Goal: Information Seeking & Learning: Learn about a topic

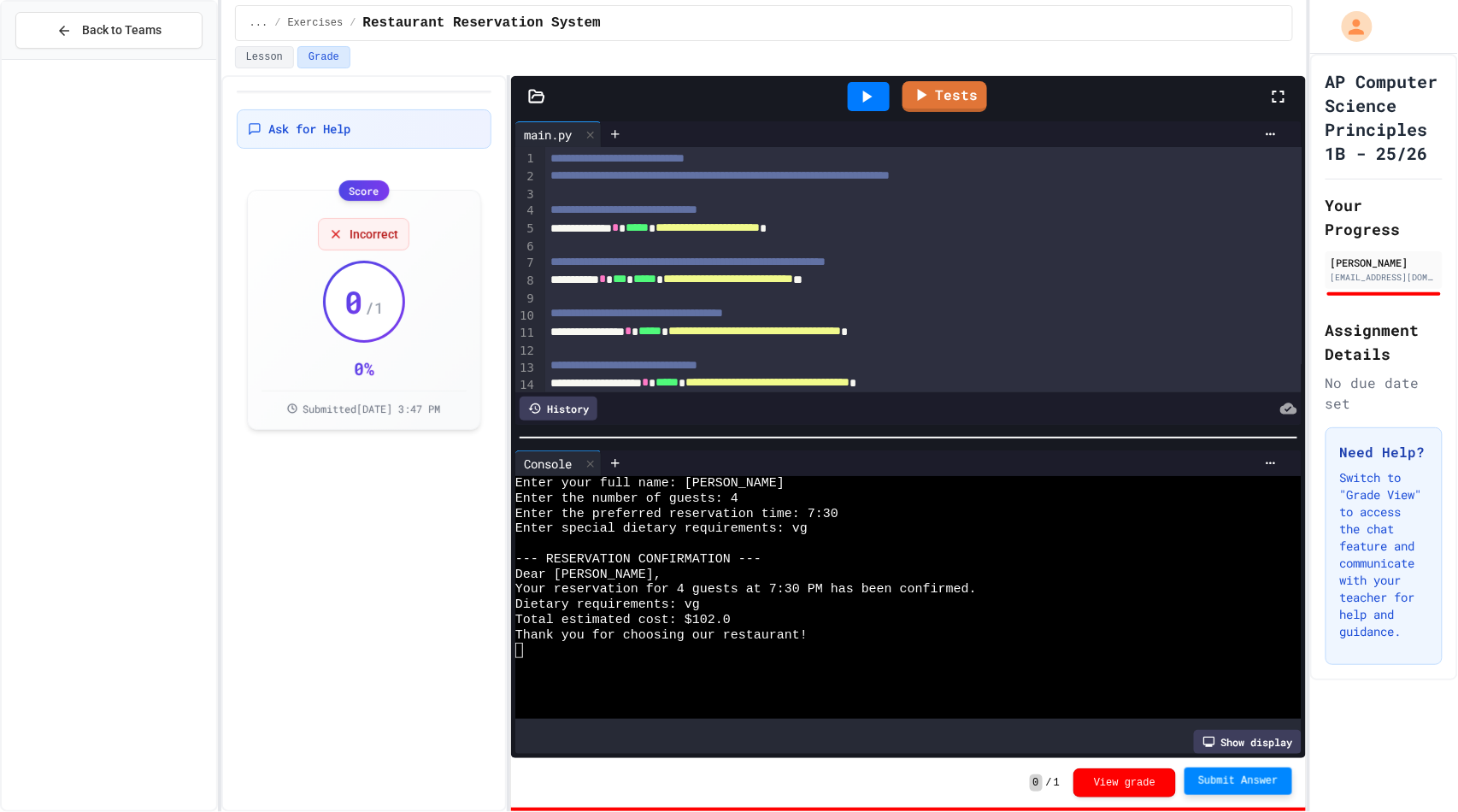
scroll to position [128, 0]
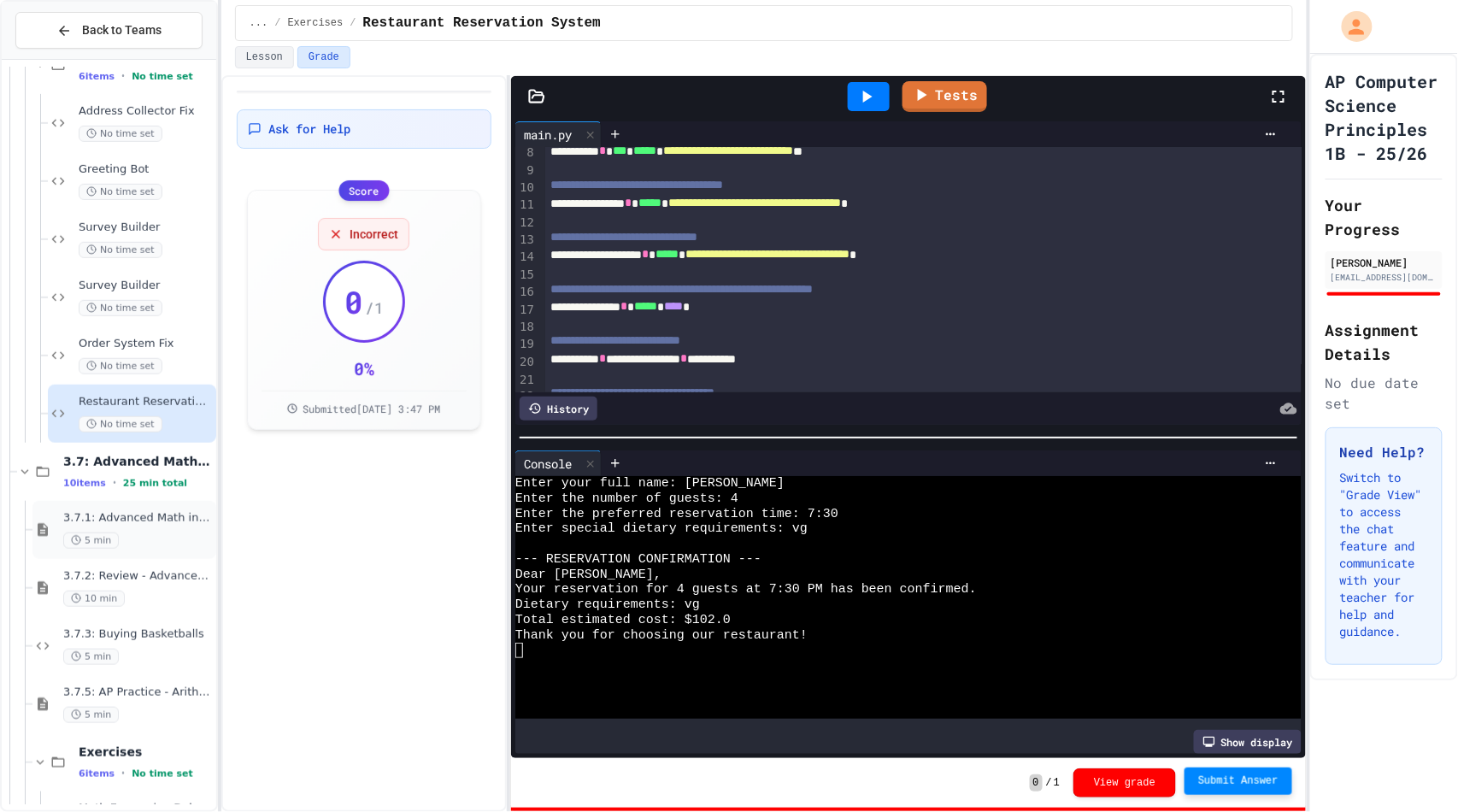
click at [96, 552] on div "3.7.1: Advanced Math in Python 5 min" at bounding box center [124, 530] width 184 height 58
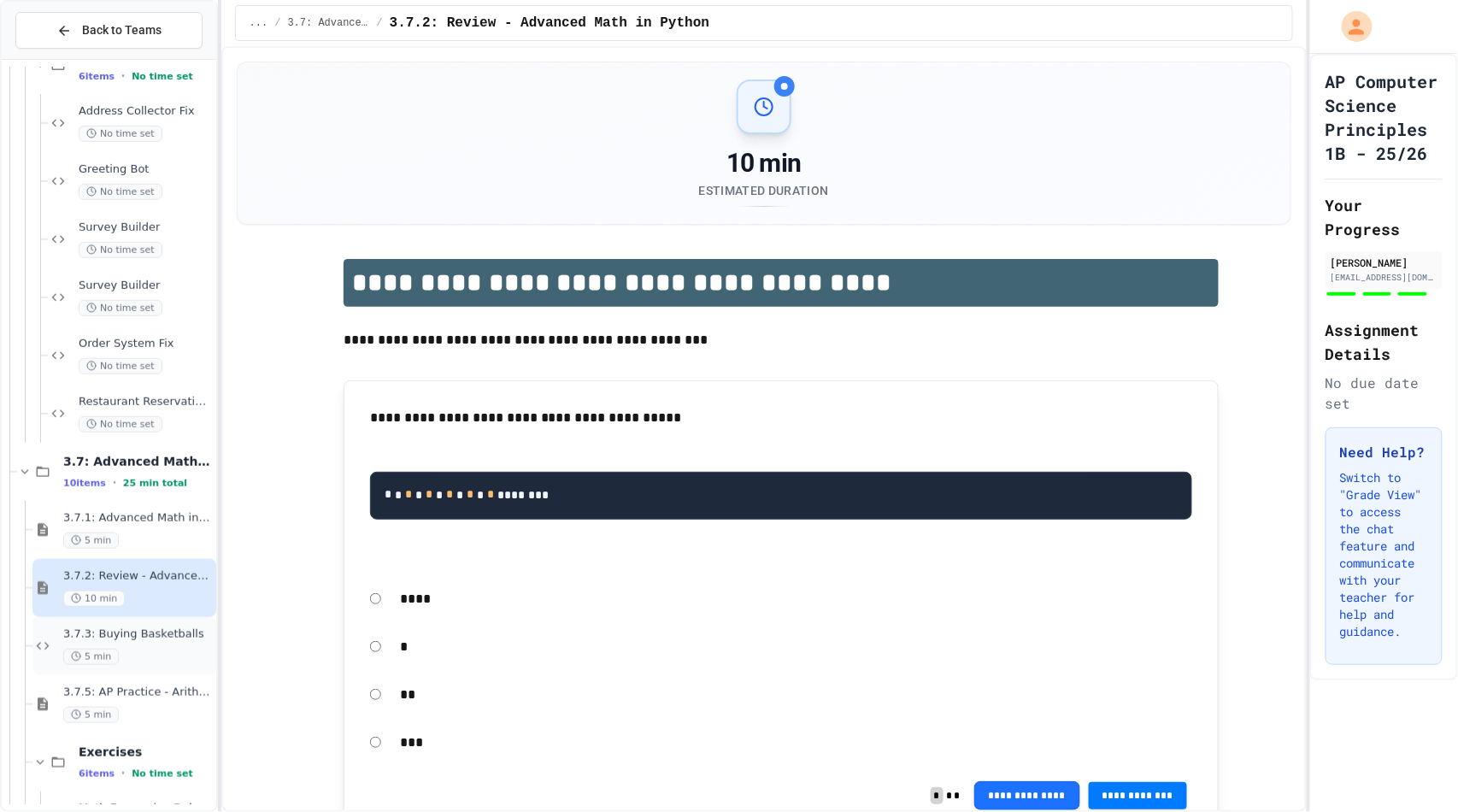
click at [108, 645] on div "3.7.3: Buying Basketballs 5 min" at bounding box center [137, 646] width 149 height 38
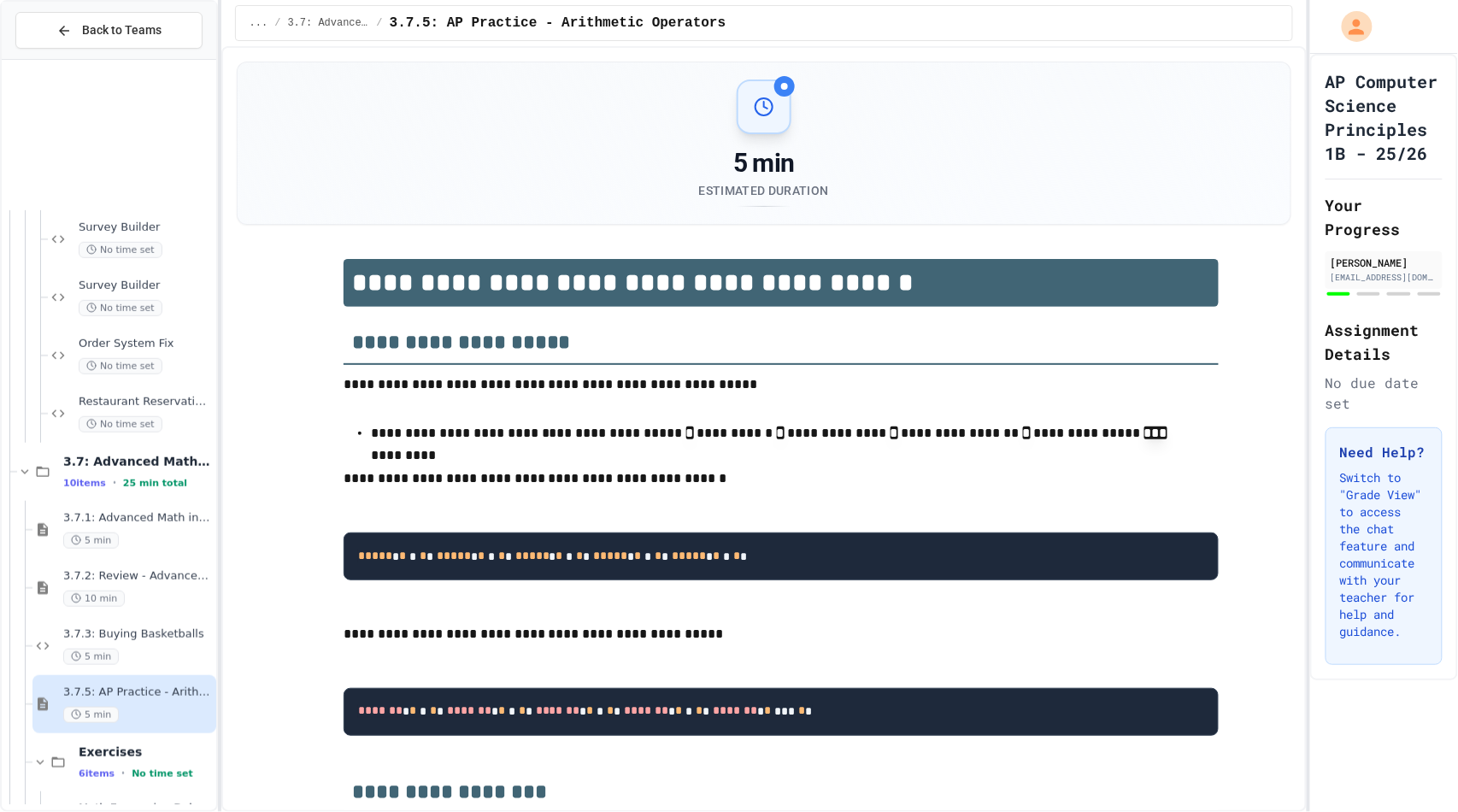
scroll to position [4843, 0]
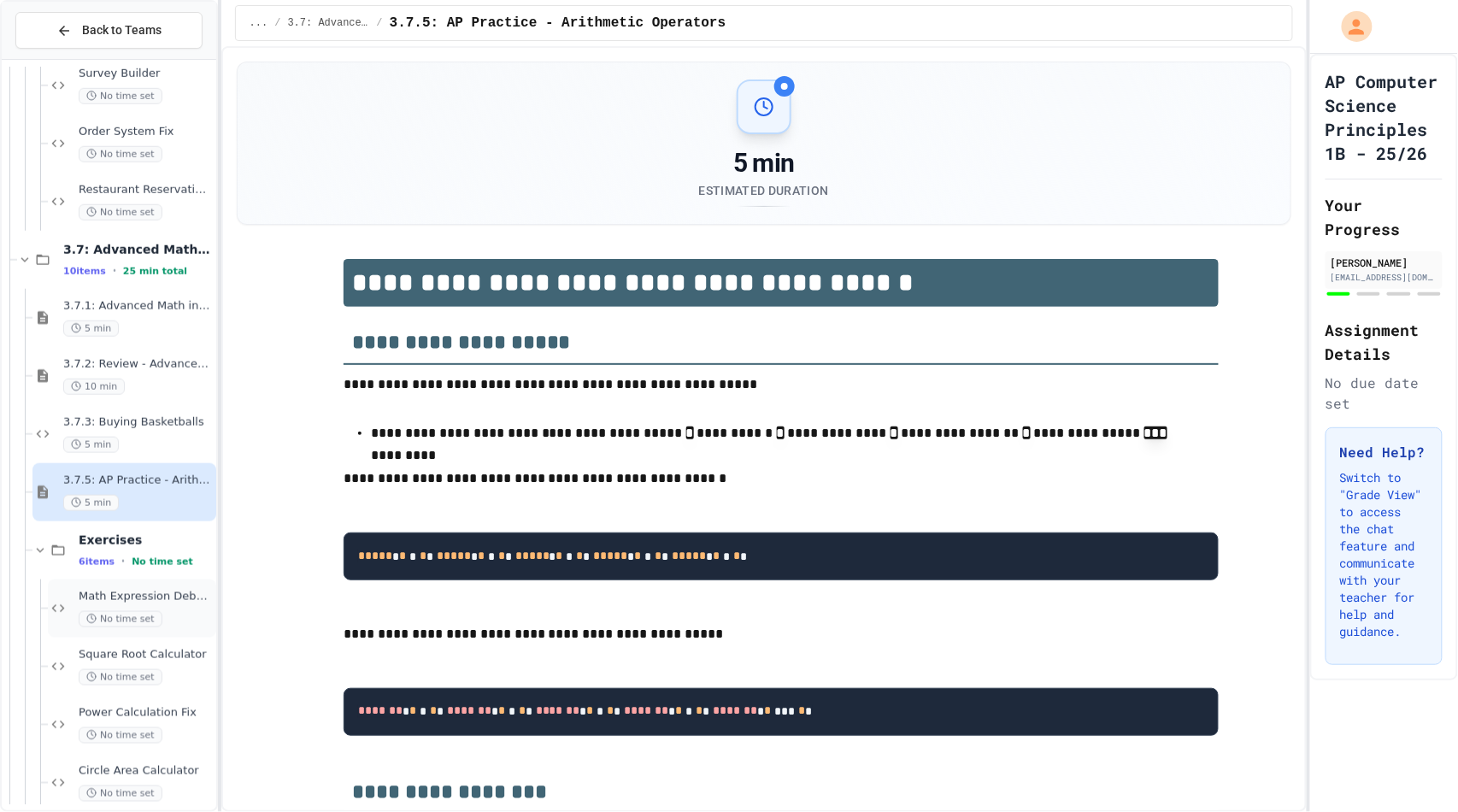
click at [115, 617] on span "No time set" at bounding box center [121, 619] width 84 height 17
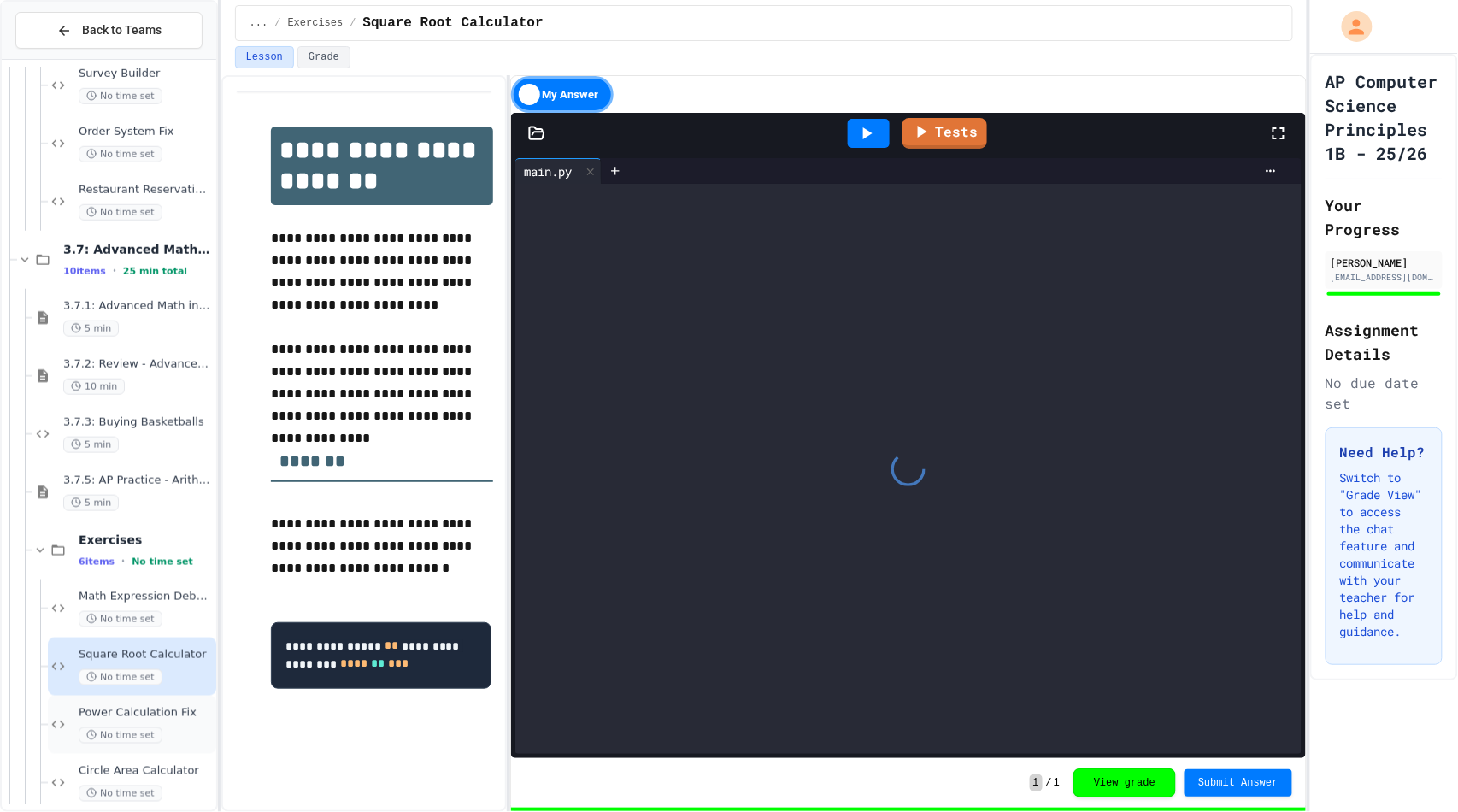
click at [113, 727] on span "No time set" at bounding box center [121, 735] width 84 height 17
